Goal: Task Accomplishment & Management: Use online tool/utility

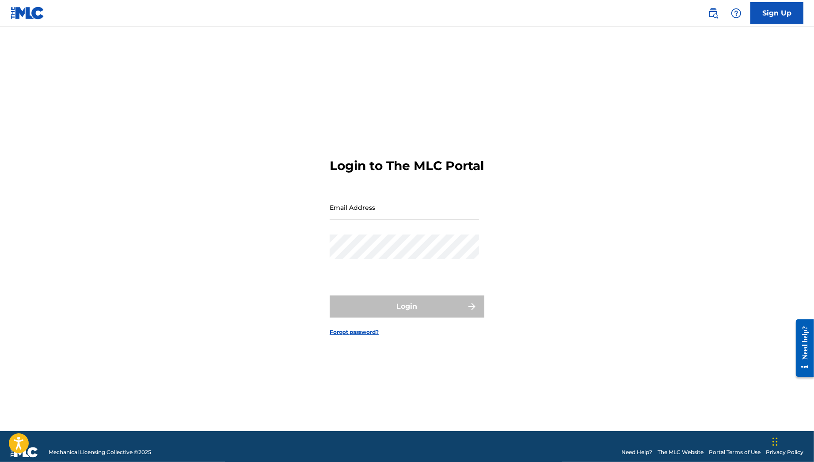
click at [345, 232] on div "Email Address" at bounding box center [404, 215] width 149 height 40
click at [361, 220] on input "Email Address" at bounding box center [404, 207] width 149 height 25
type input "[PERSON_NAME][EMAIL_ADDRESS][PERSON_NAME][DOMAIN_NAME]"
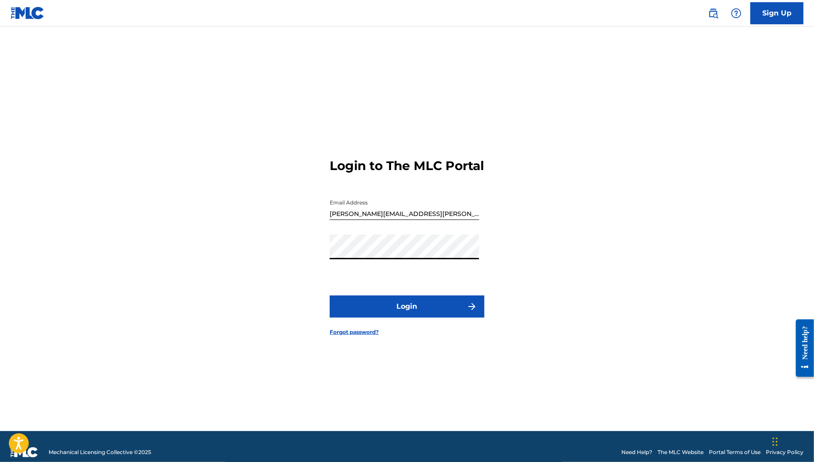
click at [330, 296] on button "Login" at bounding box center [407, 307] width 155 height 22
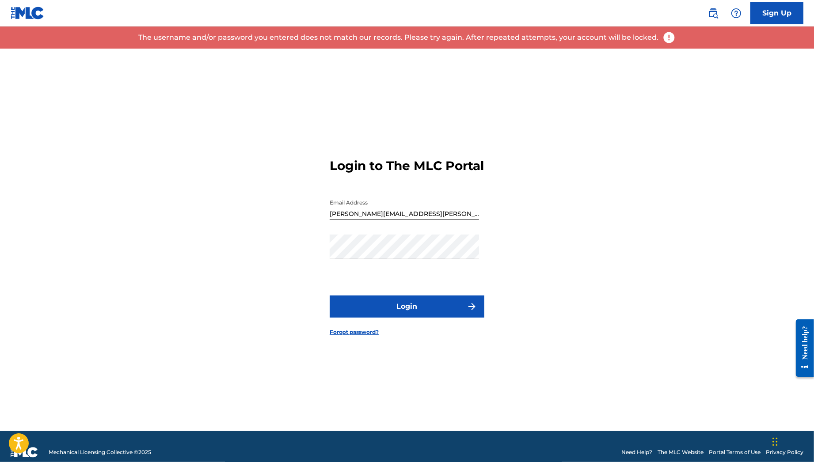
click at [379, 267] on div "Password" at bounding box center [404, 255] width 149 height 40
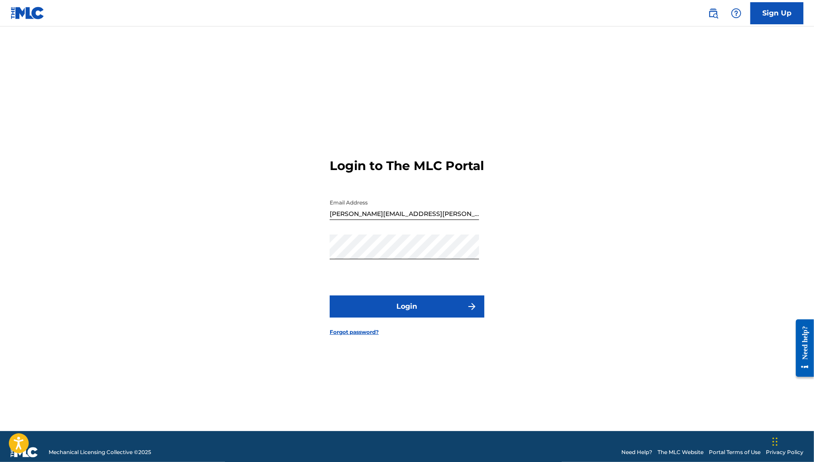
click at [386, 314] on button "Login" at bounding box center [407, 307] width 155 height 22
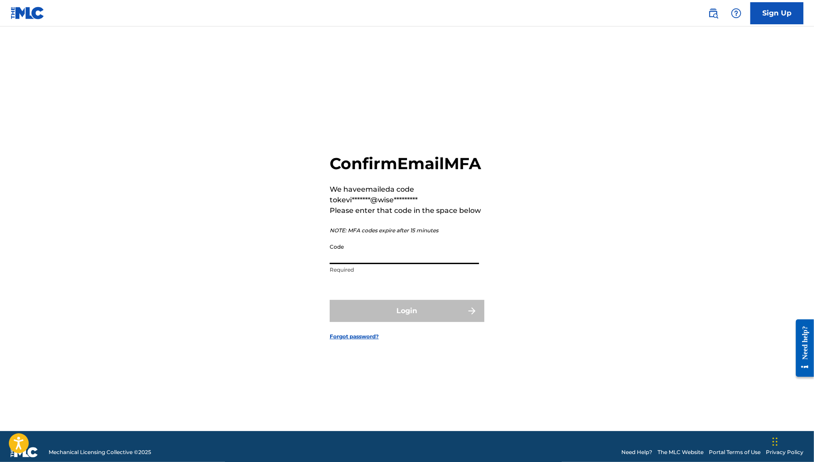
click at [393, 264] on input "Code" at bounding box center [404, 251] width 149 height 25
paste input "Your email MFA code is: 065456"
type input "Your email MFA code is: 065456"
paste input "Your email MFA code is: 065456"
drag, startPoint x: 404, startPoint y: 264, endPoint x: 223, endPoint y: 250, distance: 180.9
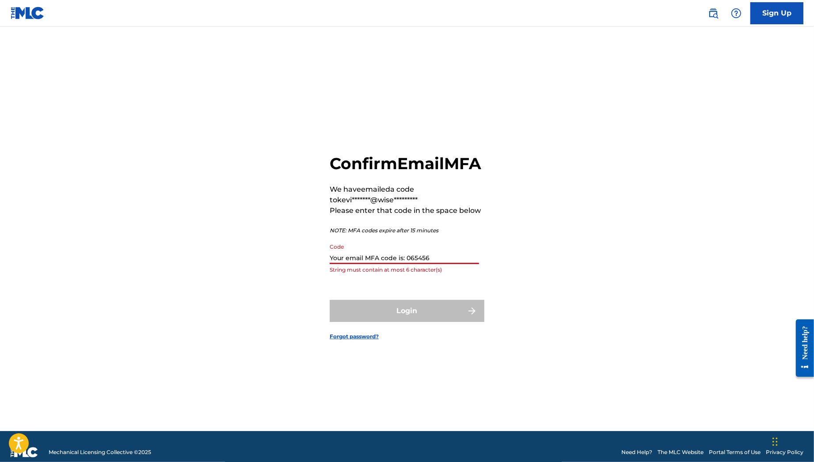
click at [223, 250] on div "Confirm Email MFA We have emailed a code to kevi*******@wise********* Please en…" at bounding box center [407, 240] width 619 height 383
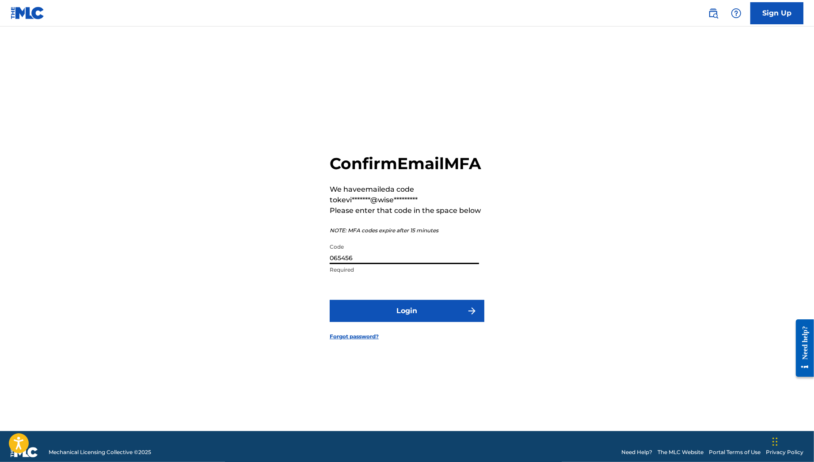
type input "065456"
click at [330, 300] on button "Login" at bounding box center [407, 311] width 155 height 22
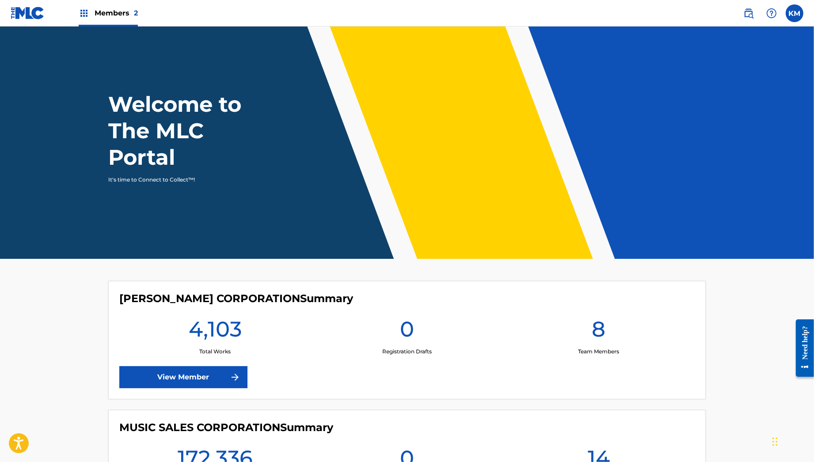
scroll to position [118, 0]
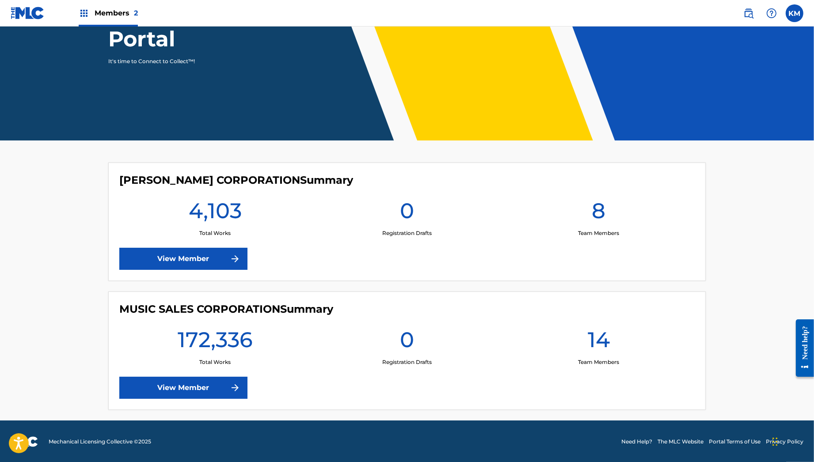
click at [202, 394] on link "View Member" at bounding box center [183, 388] width 128 height 22
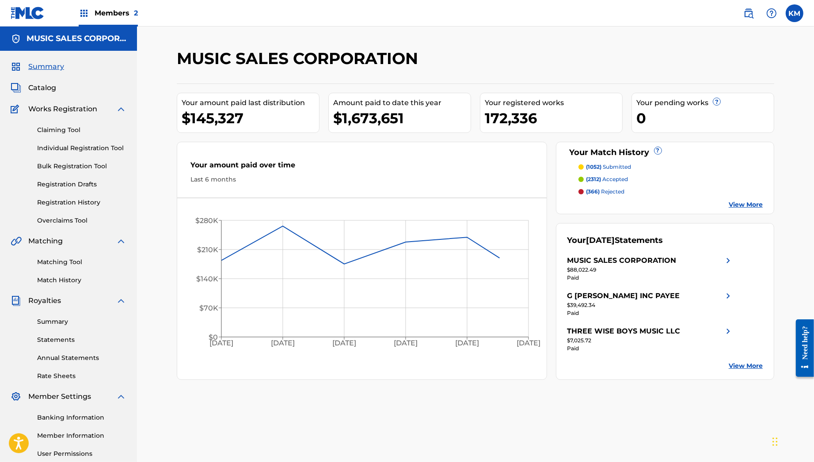
click at [121, 11] on span "Members 2" at bounding box center [116, 13] width 43 height 10
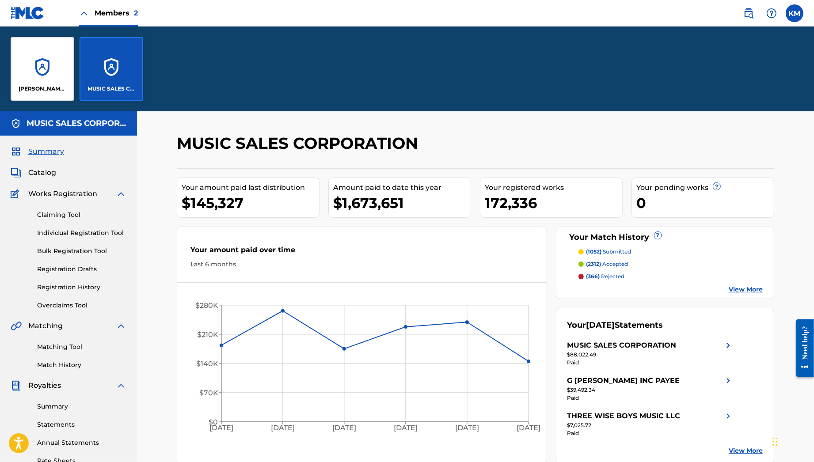
click at [131, 74] on div "MUSIC SALES CORPORATION" at bounding box center [112, 69] width 64 height 64
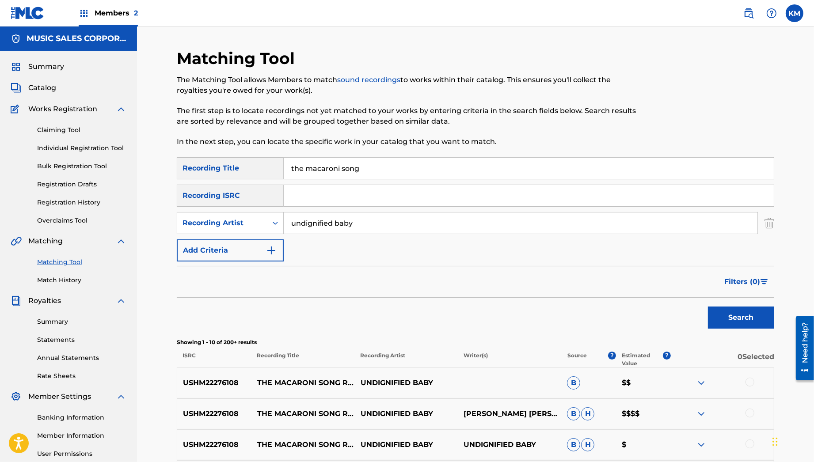
click at [293, 91] on p "The Matching Tool allows Members to match sound recordings to works within thei…" at bounding box center [407, 85] width 460 height 21
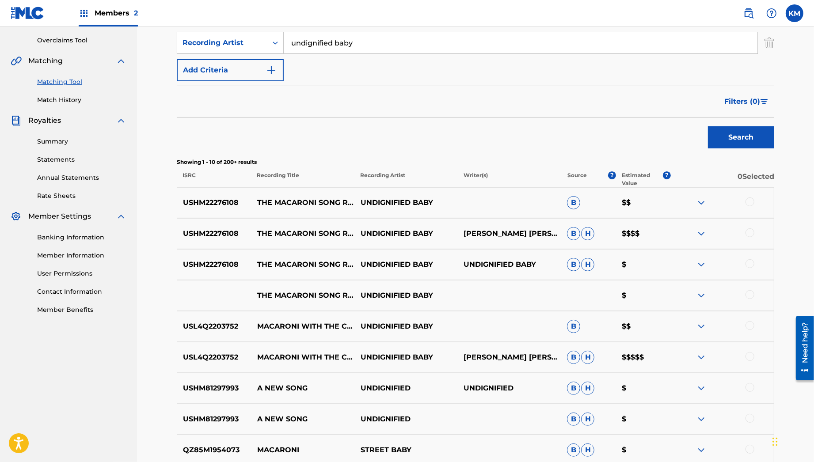
scroll to position [181, 0]
